Goal: Navigation & Orientation: Find specific page/section

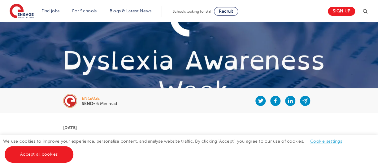
scroll to position [62, 0]
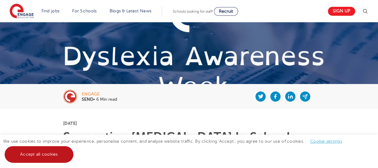
click at [44, 154] on link "Accept all cookies" at bounding box center [39, 154] width 69 height 17
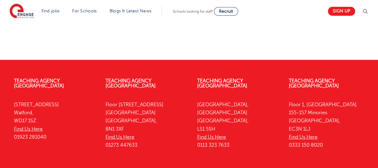
scroll to position [1981, 0]
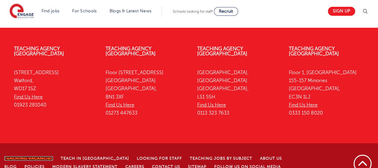
click at [47, 156] on link "Teaching Vacancies" at bounding box center [28, 158] width 49 height 4
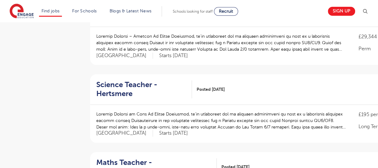
scroll to position [340, 0]
